Goal: Find contact information: Find contact information

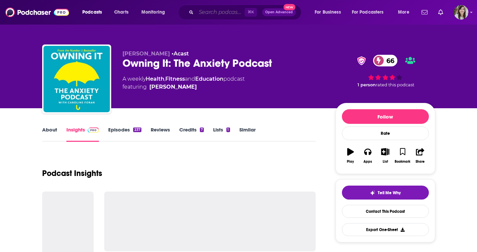
click at [219, 15] on input "Search podcasts, credits, & more..." at bounding box center [220, 12] width 48 height 11
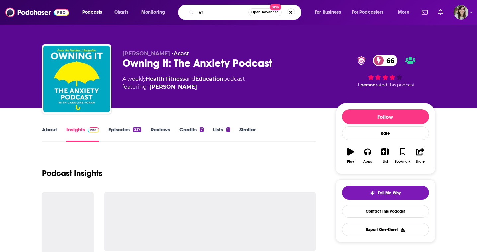
type input "v"
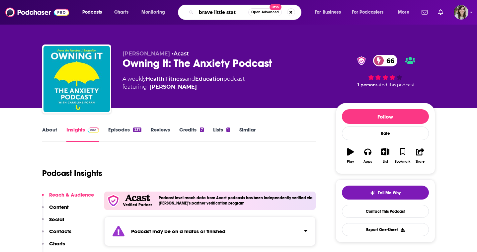
type input "brave little state"
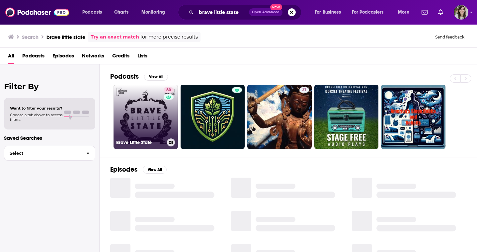
click at [141, 117] on link "60 Brave Little State" at bounding box center [145, 117] width 64 height 64
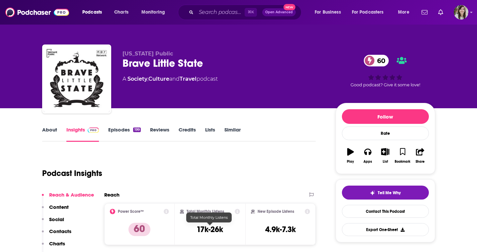
click at [208, 233] on h3 "17k-26k" at bounding box center [209, 229] width 27 height 10
copy div "17k-26k"
click at [381, 213] on link "Contact This Podcast" at bounding box center [385, 211] width 87 height 13
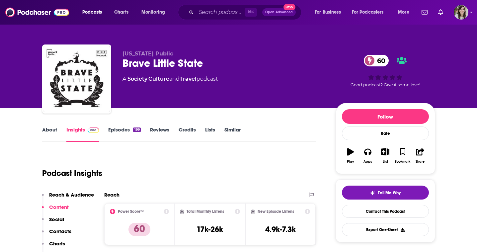
click at [141, 63] on div "Brave Little State 60" at bounding box center [223, 63] width 202 height 13
copy div "Brave Little State 60"
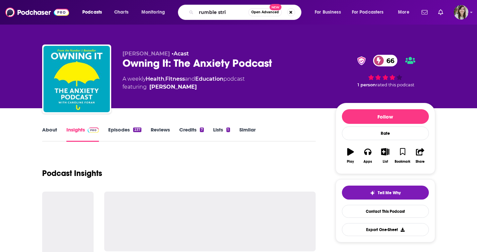
type input "rumble strip"
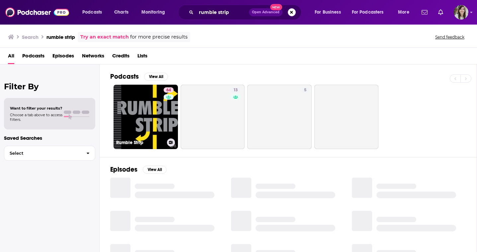
click at [139, 119] on link "64 Rumble Strip" at bounding box center [145, 117] width 64 height 64
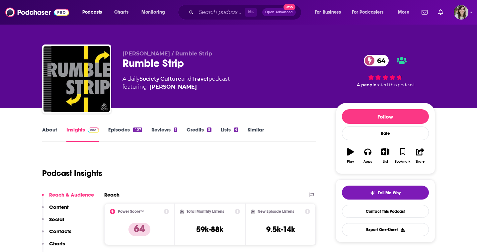
click at [154, 64] on div "Rumble Strip 64" at bounding box center [223, 63] width 202 height 13
copy div "Rumble Strip 64"
click at [219, 230] on h3 "59k-88k" at bounding box center [209, 229] width 27 height 10
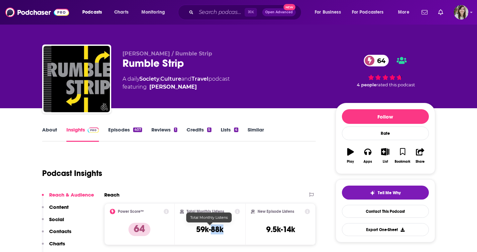
click at [219, 230] on h3 "59k-88k" at bounding box center [209, 229] width 27 height 10
copy div "59k-88k"
click at [384, 215] on link "Contact This Podcast" at bounding box center [385, 211] width 87 height 13
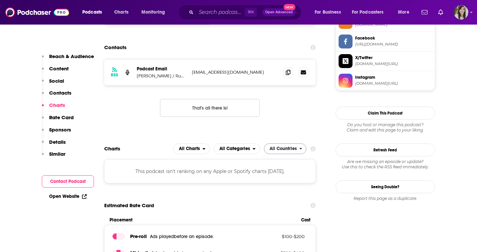
scroll to position [625, 0]
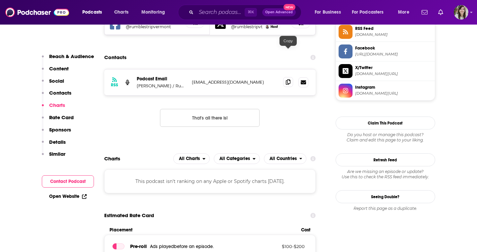
click at [288, 77] on span at bounding box center [288, 82] width 10 height 10
